Goal: Task Accomplishment & Management: Use online tool/utility

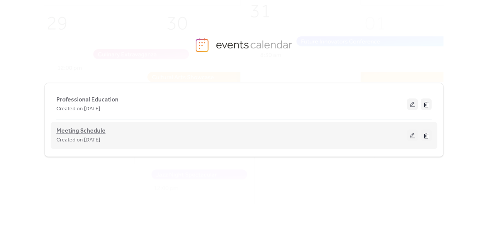
click at [87, 132] on span "Meeting Schedule" at bounding box center [80, 130] width 49 height 9
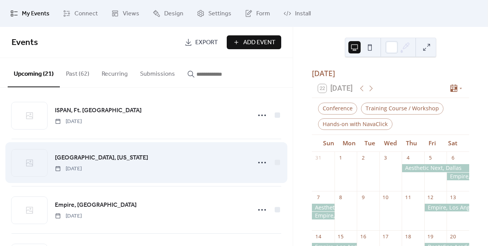
scroll to position [8, 0]
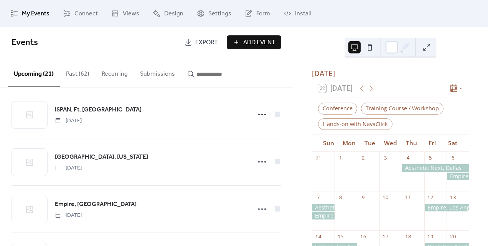
click at [76, 75] on button "Past (62)" at bounding box center [78, 72] width 36 height 28
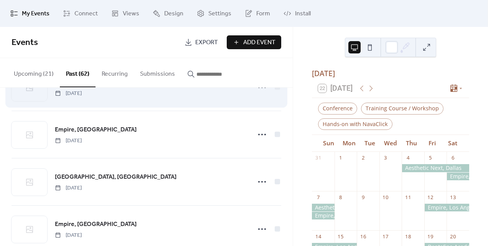
scroll to position [123, 0]
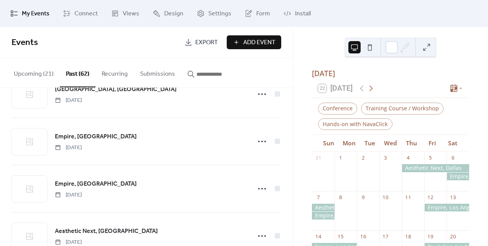
click at [371, 88] on icon at bounding box center [370, 88] width 9 height 9
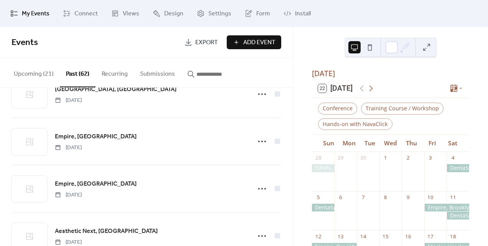
click at [371, 89] on icon at bounding box center [370, 88] width 9 height 9
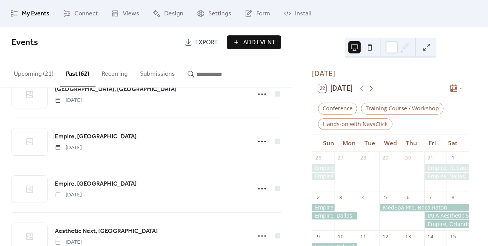
click at [371, 89] on icon at bounding box center [370, 88] width 9 height 9
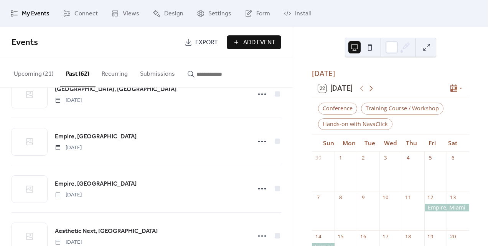
click at [371, 89] on icon at bounding box center [370, 88] width 9 height 9
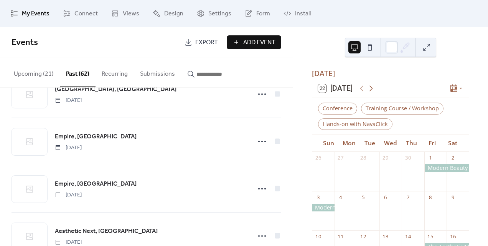
click at [371, 89] on icon at bounding box center [370, 88] width 9 height 9
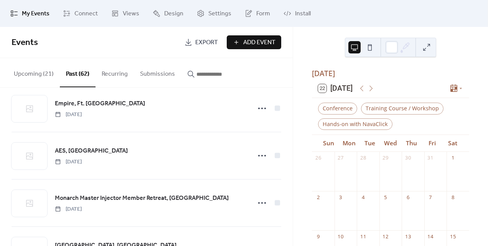
scroll to position [410, 0]
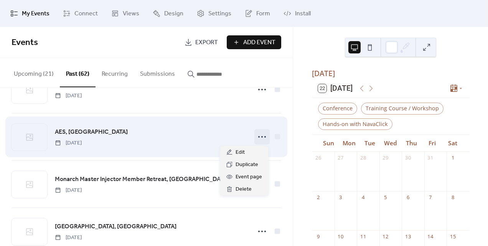
click at [256, 135] on icon at bounding box center [262, 136] width 12 height 12
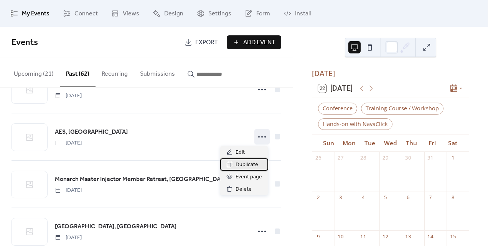
click at [252, 163] on span "Duplicate" at bounding box center [247, 164] width 23 height 9
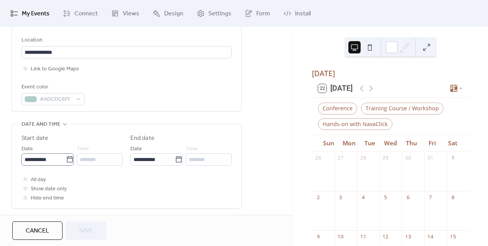
scroll to position [170, 0]
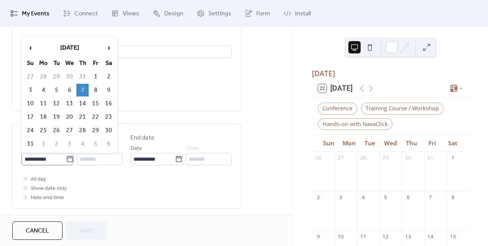
click at [67, 157] on icon at bounding box center [70, 158] width 6 height 6
click at [66, 157] on input "**********" at bounding box center [43, 159] width 44 height 12
click at [105, 47] on span "›" at bounding box center [109, 47] width 12 height 15
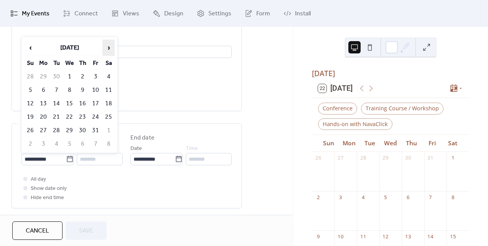
click at [105, 47] on span "›" at bounding box center [109, 47] width 12 height 15
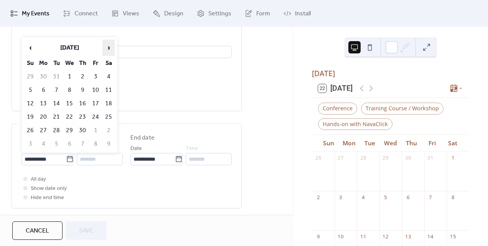
click at [105, 47] on span "›" at bounding box center [109, 47] width 12 height 15
click at [81, 89] on td "6" at bounding box center [82, 90] width 12 height 13
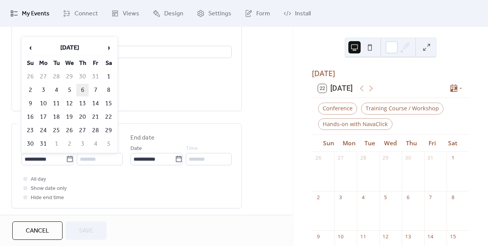
type input "**********"
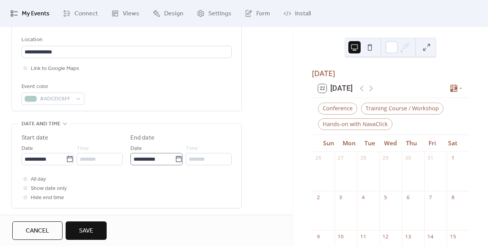
click at [179, 160] on icon at bounding box center [179, 159] width 8 height 8
click at [175, 160] on input "**********" at bounding box center [152, 159] width 44 height 12
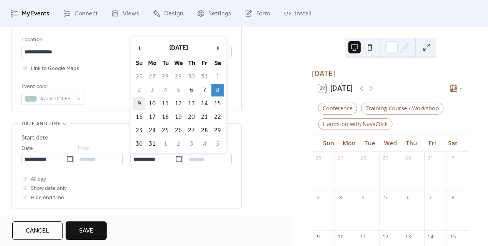
click at [142, 102] on td "9" at bounding box center [139, 103] width 12 height 13
type input "**********"
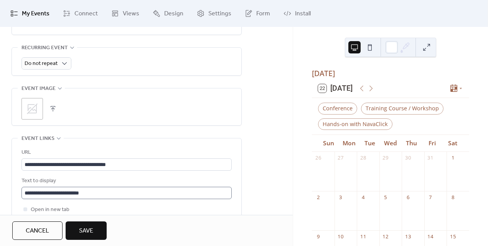
scroll to position [0, 0]
click at [101, 226] on button "Save" at bounding box center [86, 230] width 41 height 18
